Goal: Information Seeking & Learning: Learn about a topic

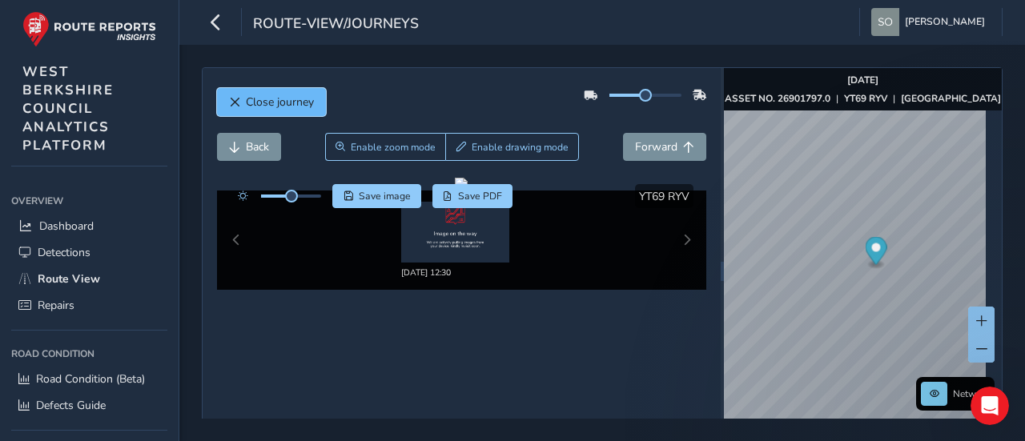
click at [256, 112] on button "Close journey" at bounding box center [271, 102] width 109 height 28
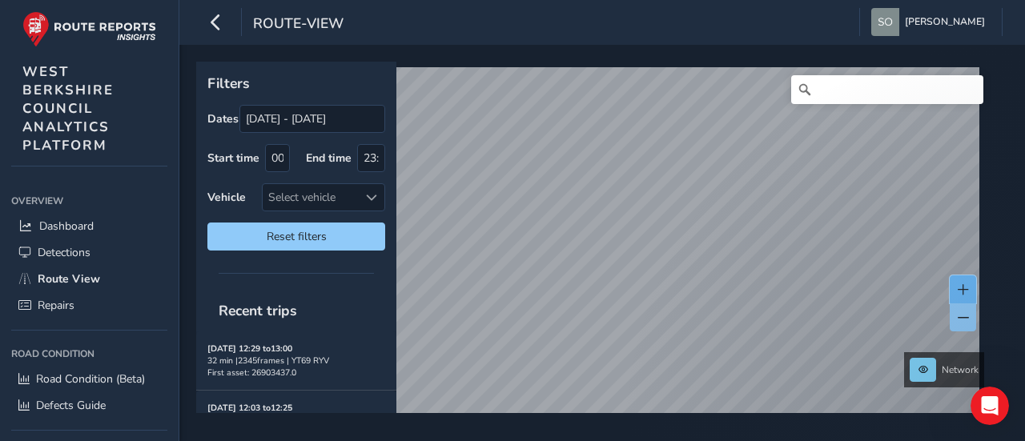
click at [964, 292] on span at bounding box center [963, 289] width 11 height 11
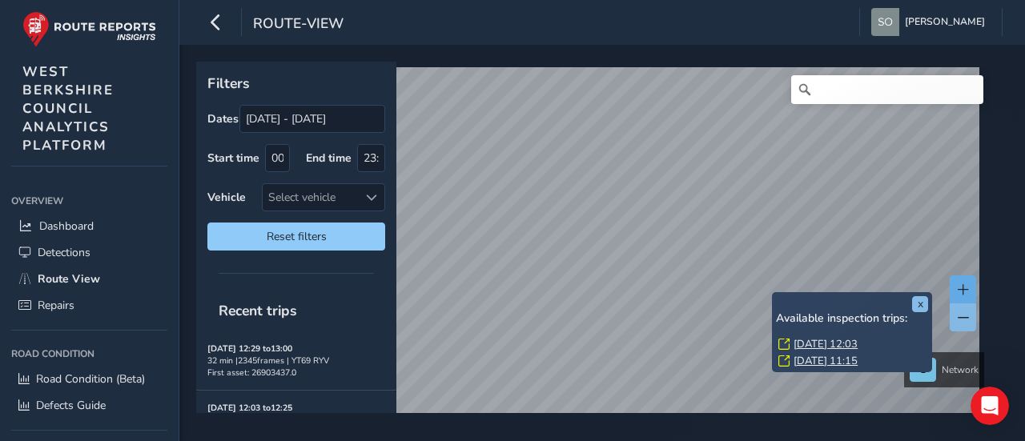
click at [774, 294] on div "x Available inspection trips: Thu, 7 Aug, 12:03 Mon, 28 Jul, 11:15" at bounding box center [852, 332] width 160 height 80
click at [827, 345] on link "Thu, 7 Aug, 12:03" at bounding box center [826, 344] width 64 height 14
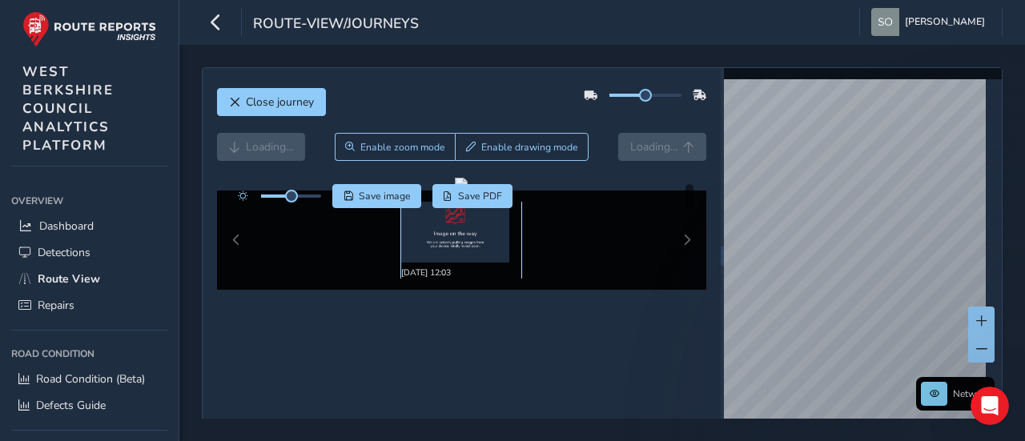
click at [468, 262] on div "Aug 07 2025, 12:03" at bounding box center [461, 240] width 120 height 77
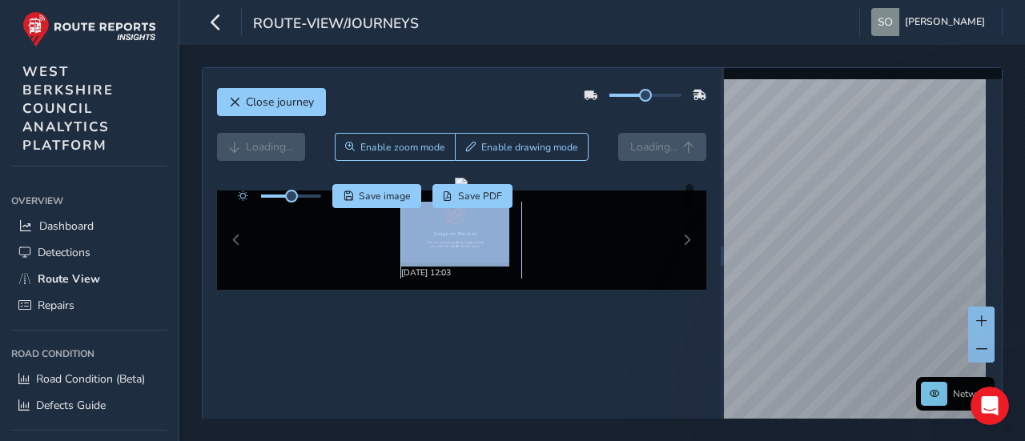
click at [468, 262] on div "Aug 07 2025, 12:03" at bounding box center [461, 240] width 120 height 77
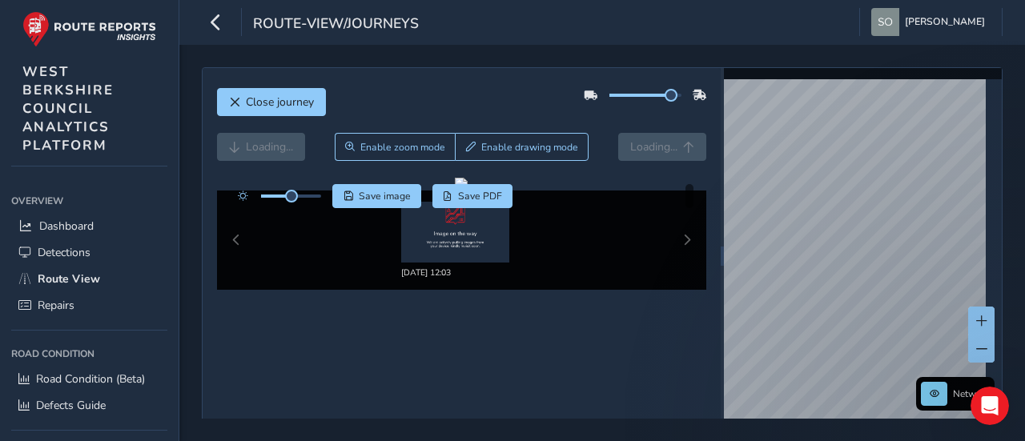
drag, startPoint x: 641, startPoint y: 99, endPoint x: 650, endPoint y: 107, distance: 11.9
click at [650, 107] on div at bounding box center [645, 96] width 123 height 26
click at [940, 10] on span "[PERSON_NAME]" at bounding box center [945, 22] width 80 height 28
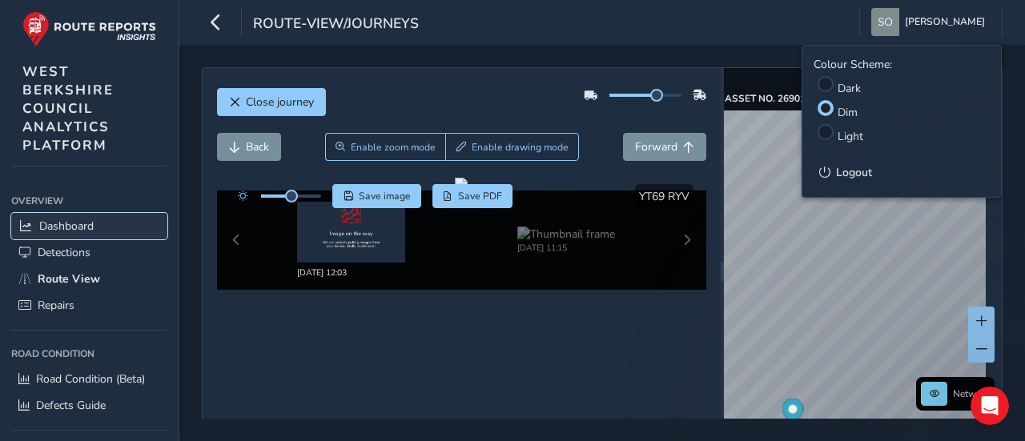
click at [79, 221] on span "Dashboard" at bounding box center [66, 226] width 54 height 15
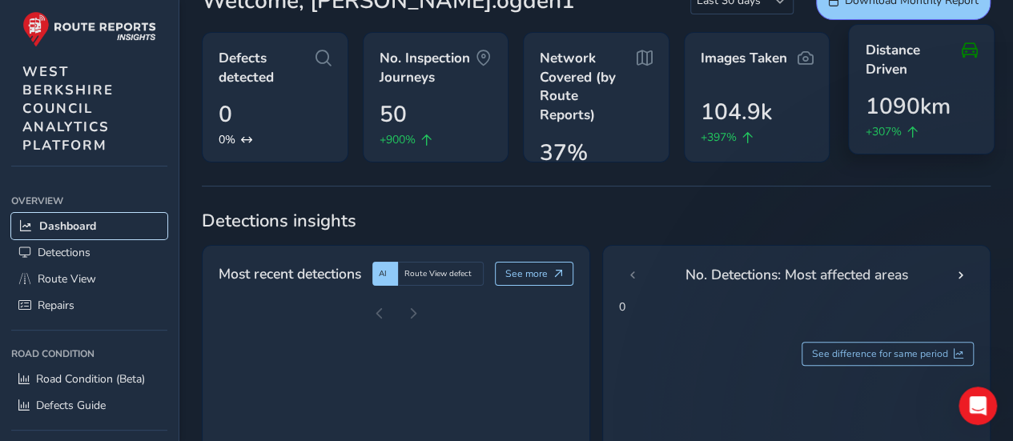
scroll to position [30, 0]
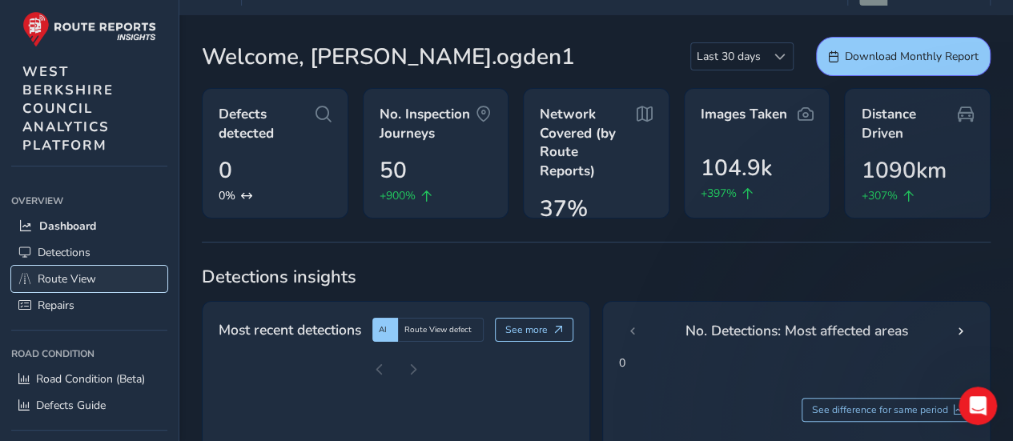
click at [104, 275] on link "Route View" at bounding box center [89, 279] width 156 height 26
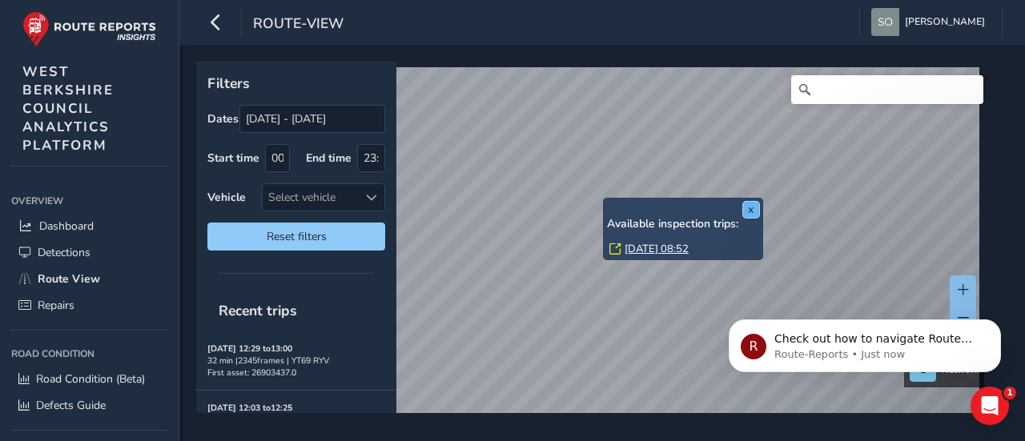
click at [753, 210] on button "x" at bounding box center [751, 210] width 16 height 16
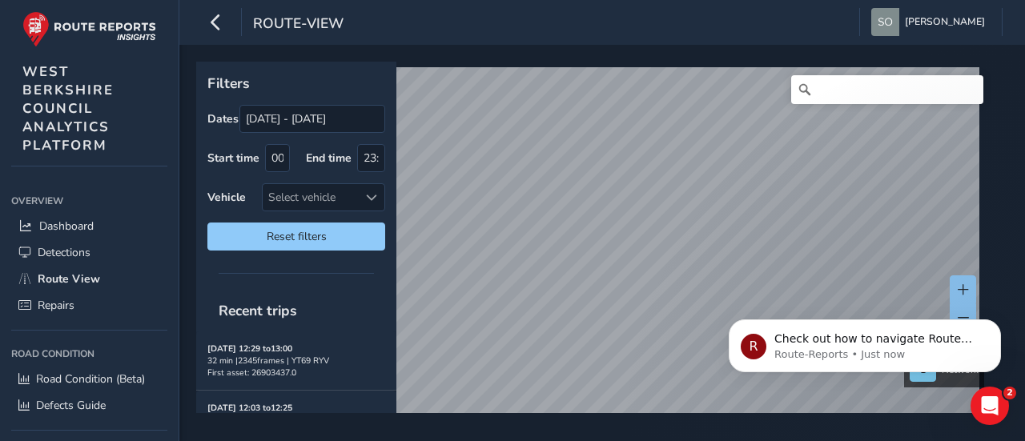
click html "R Check out how to navigate Route View here! Route-Reports • Just now"
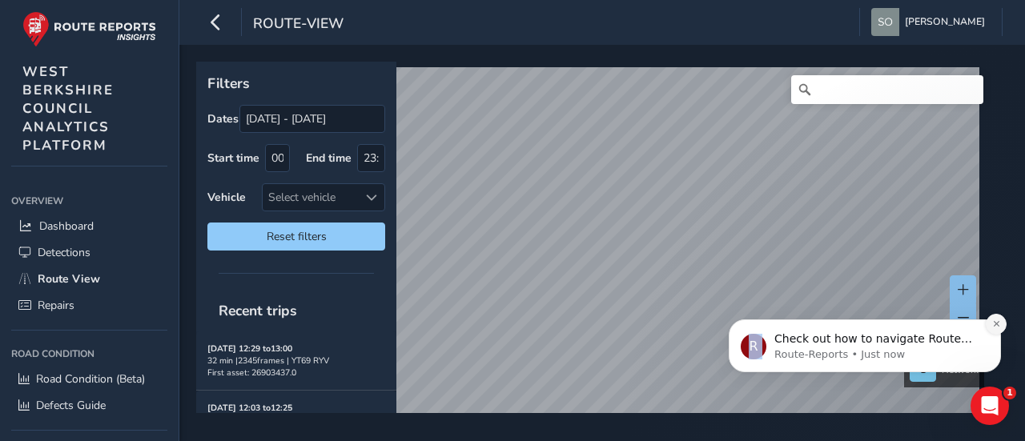
click at [997, 324] on icon "Dismiss notification" at bounding box center [996, 324] width 6 height 6
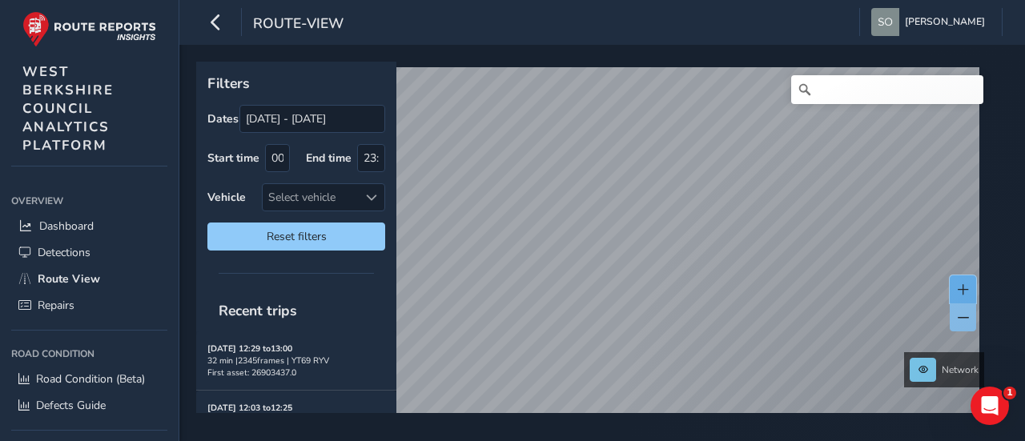
click at [957, 283] on button at bounding box center [963, 290] width 26 height 28
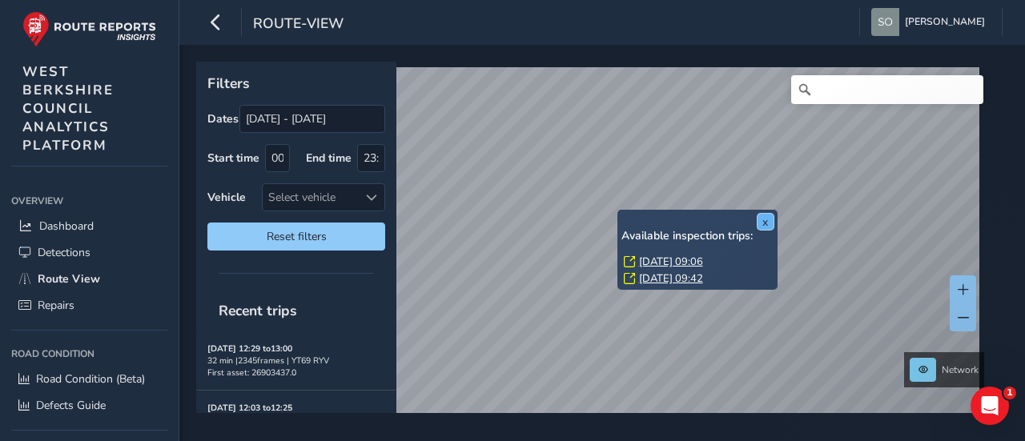
click at [766, 217] on button "x" at bounding box center [766, 222] width 16 height 16
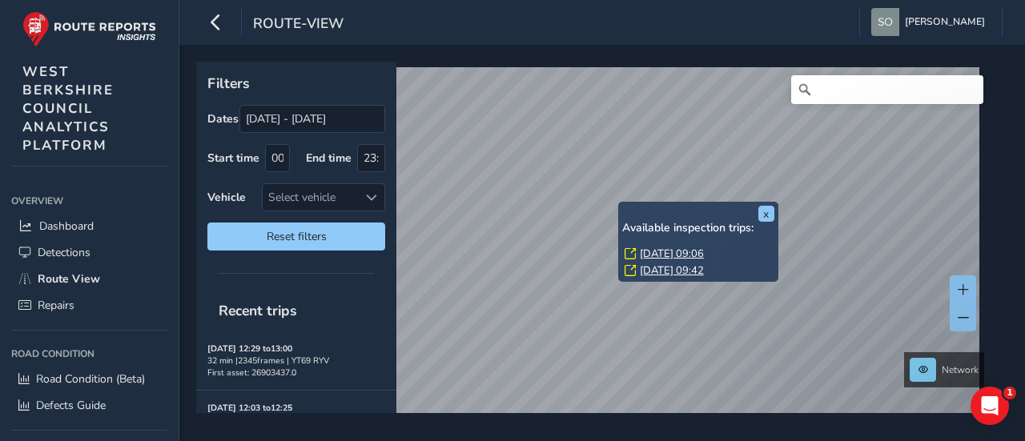
click at [642, 256] on link "Thu, 7 Aug, 09:06" at bounding box center [672, 254] width 64 height 14
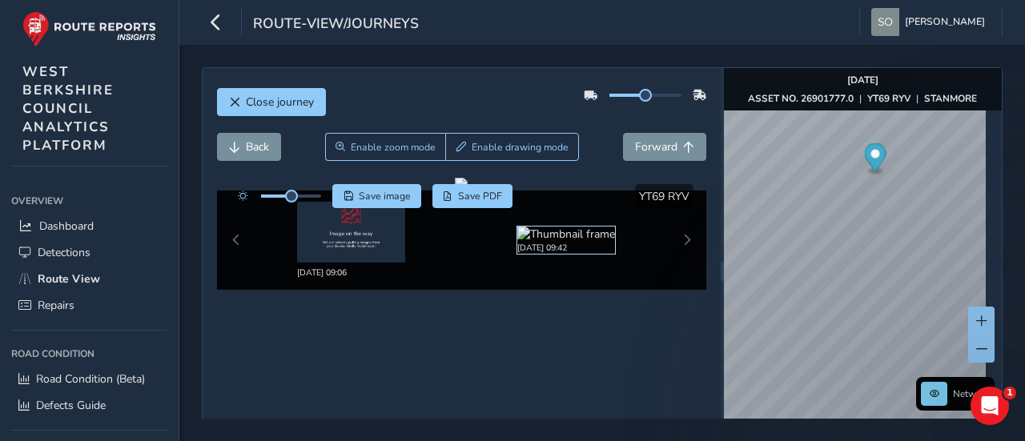
click at [577, 242] on img at bounding box center [566, 234] width 98 height 15
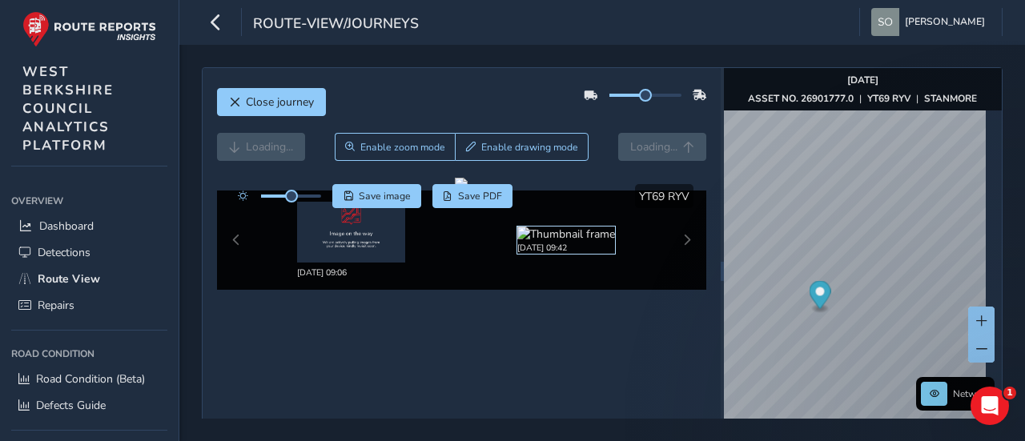
click at [577, 242] on img at bounding box center [566, 234] width 98 height 15
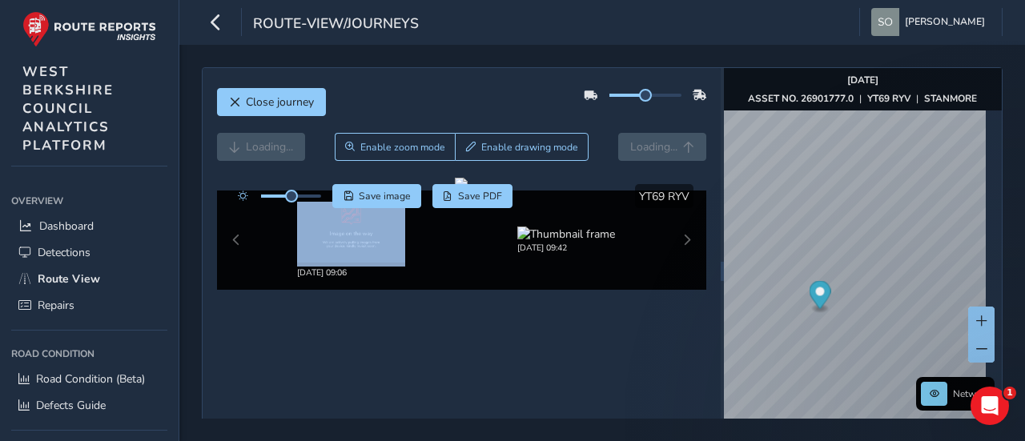
click at [468, 191] on div at bounding box center [461, 184] width 13 height 13
click at [577, 242] on img at bounding box center [566, 234] width 98 height 15
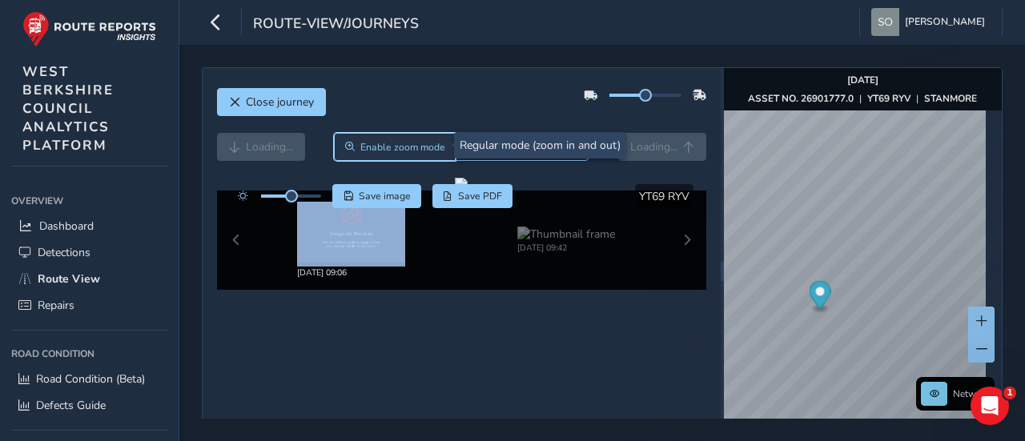
click at [397, 156] on button "Enable zoom mode" at bounding box center [395, 147] width 122 height 28
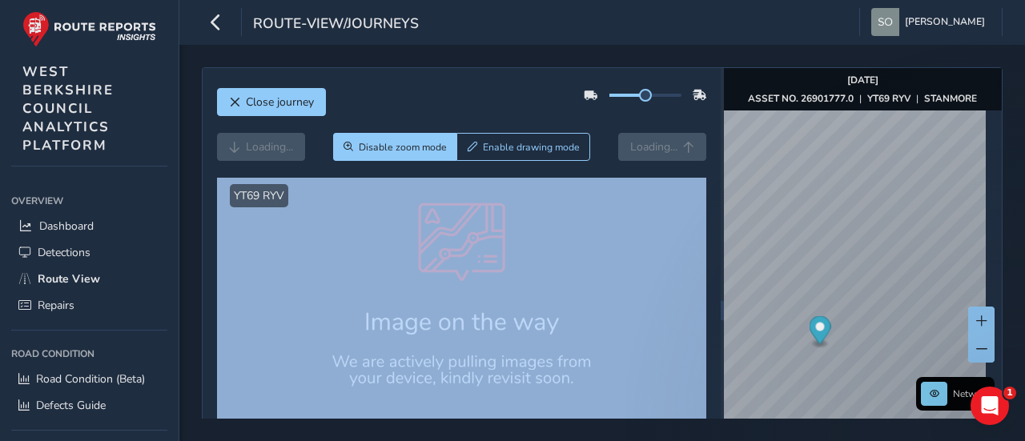
click at [455, 278] on div at bounding box center [462, 316] width 490 height 276
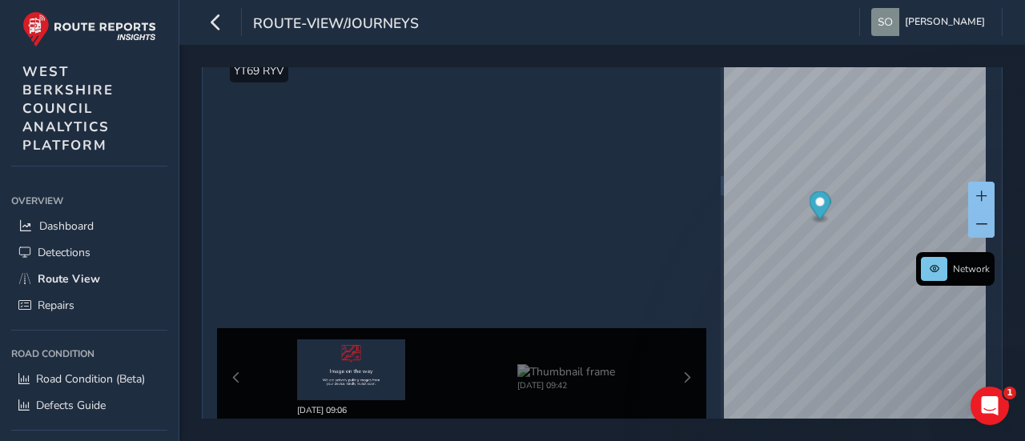
scroll to position [127, 0]
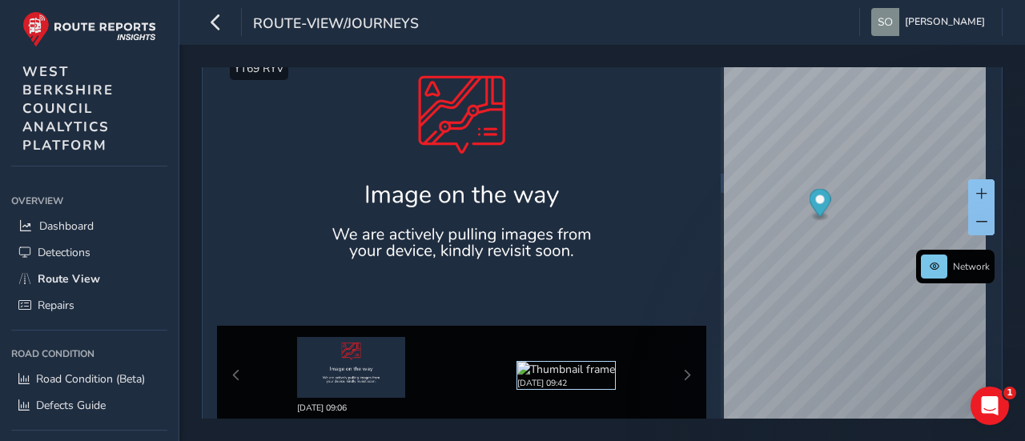
click at [565, 362] on img at bounding box center [566, 369] width 98 height 15
click at [546, 362] on img at bounding box center [566, 369] width 98 height 15
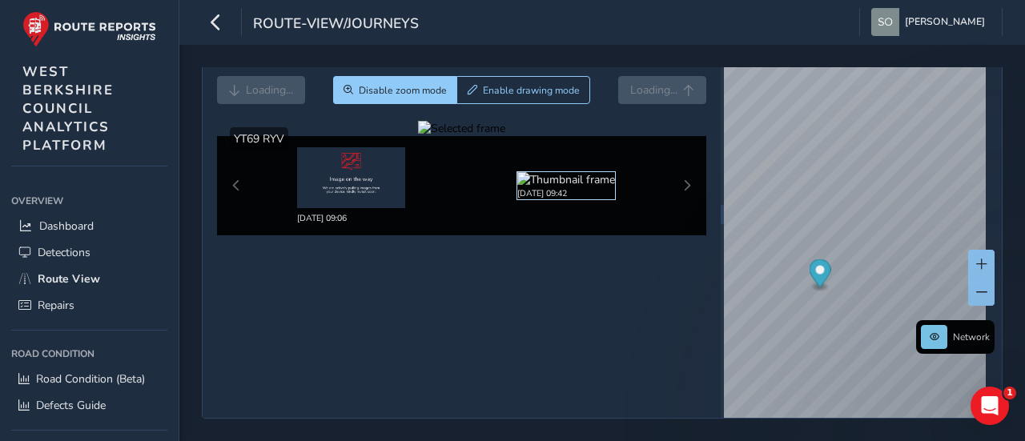
click at [546, 187] on img at bounding box center [566, 179] width 98 height 15
